Goal: Task Accomplishment & Management: Use online tool/utility

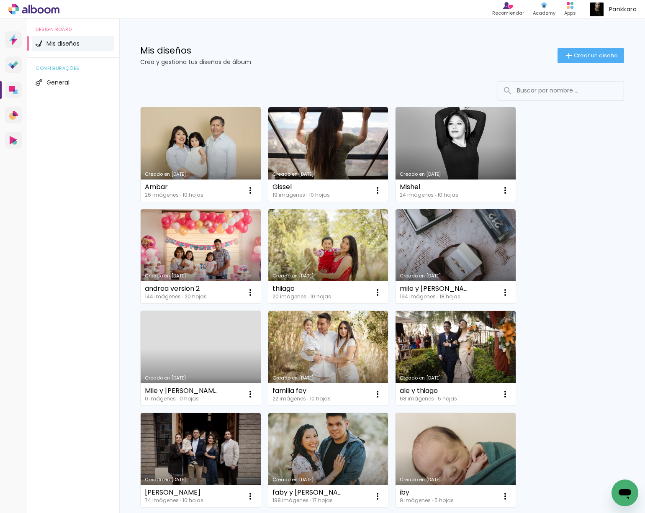
click at [469, 229] on link "Creado en [DATE]" at bounding box center [456, 256] width 120 height 95
click at [0, 0] on neon-animated-pages "Confirmar Cancelar" at bounding box center [0, 0] width 0 height 0
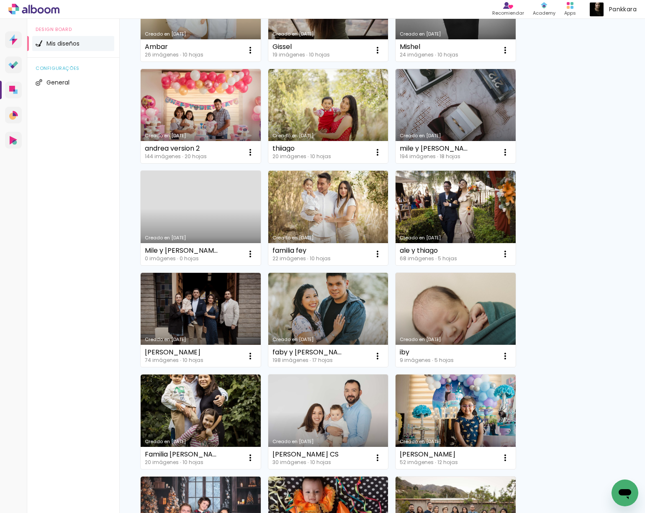
scroll to position [138, 0]
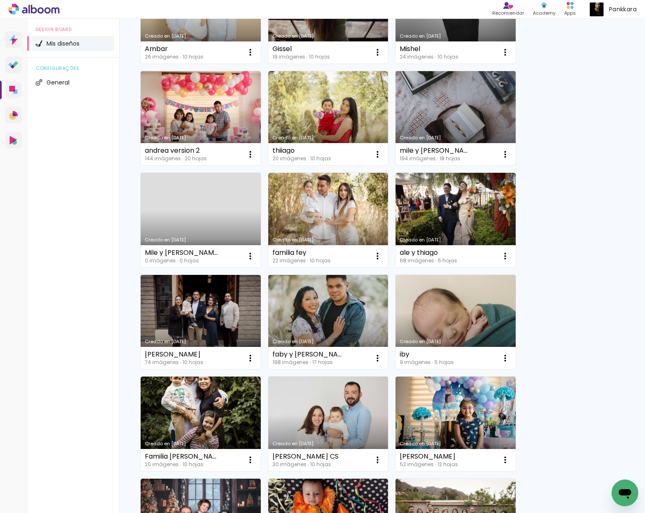
click at [439, 104] on link "Creado en [DATE]" at bounding box center [456, 118] width 120 height 95
